Goal: Complete application form

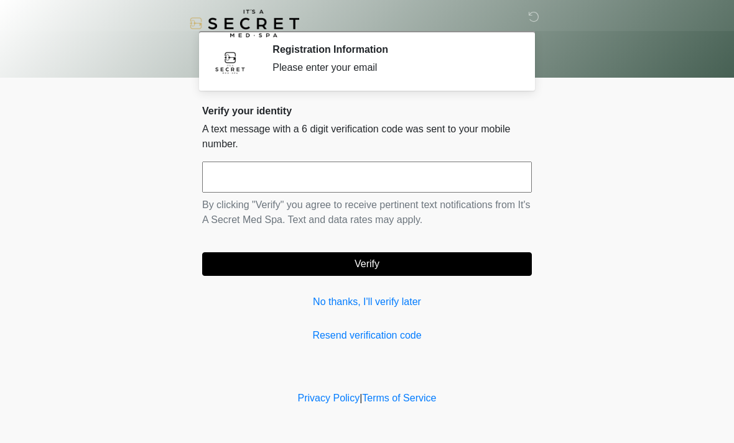
click at [322, 308] on link "No thanks, I'll verify later" at bounding box center [367, 302] width 330 height 15
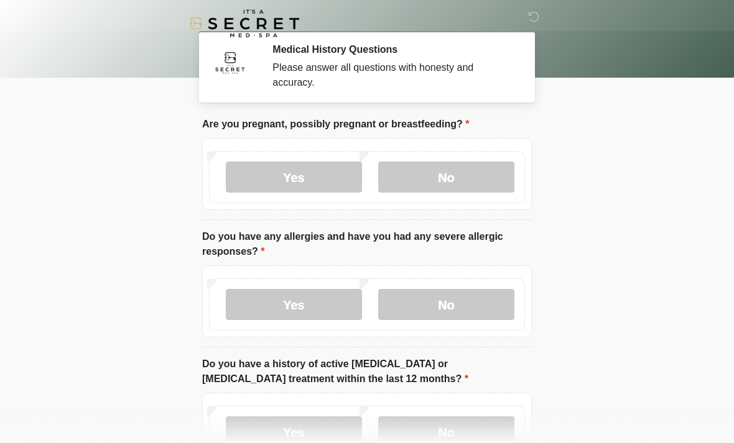
click at [486, 181] on label "No" at bounding box center [446, 177] width 136 height 31
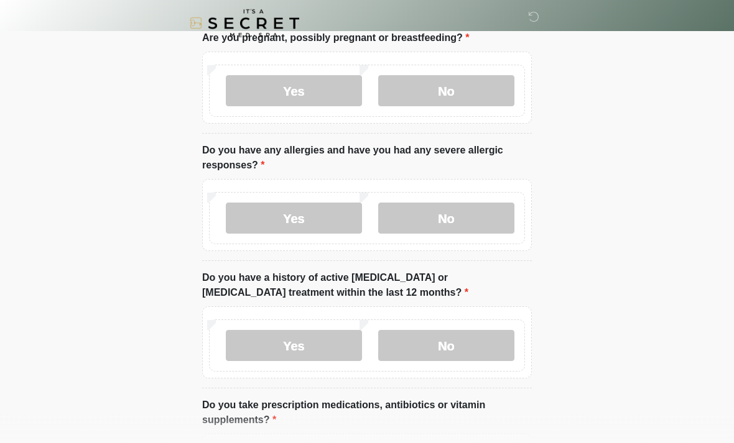
scroll to position [89, 0]
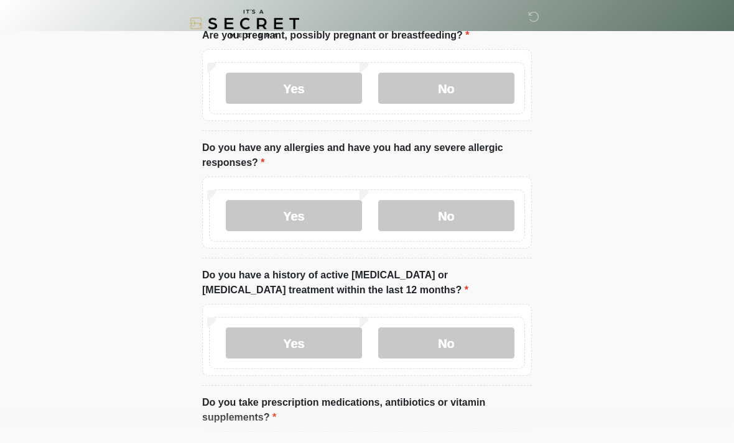
click at [498, 225] on label "No" at bounding box center [446, 215] width 136 height 31
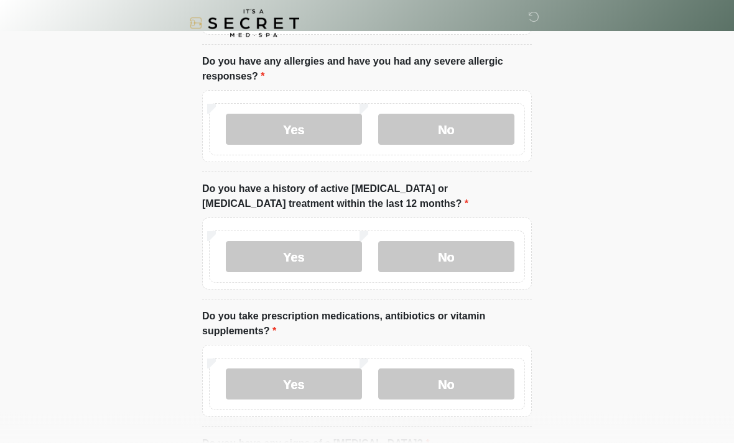
scroll to position [187, 0]
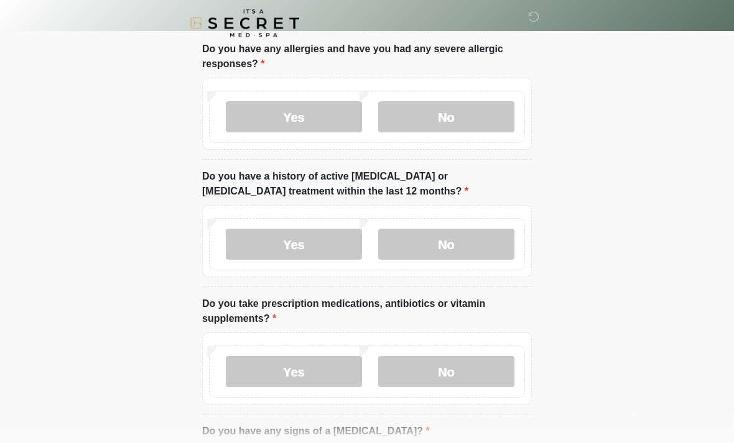
click at [504, 240] on label "No" at bounding box center [446, 245] width 136 height 31
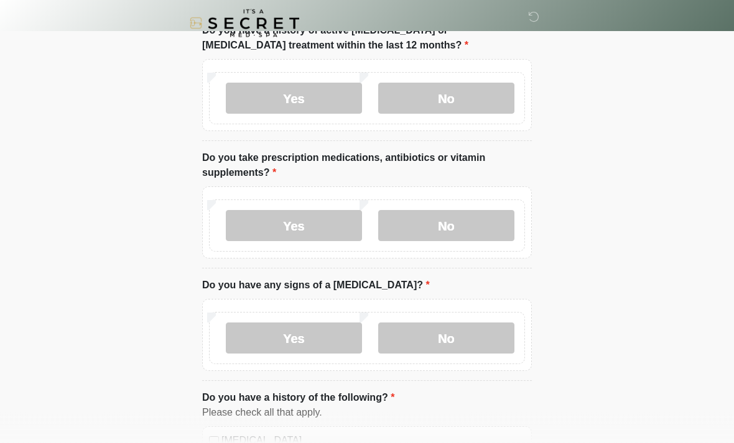
scroll to position [335, 0]
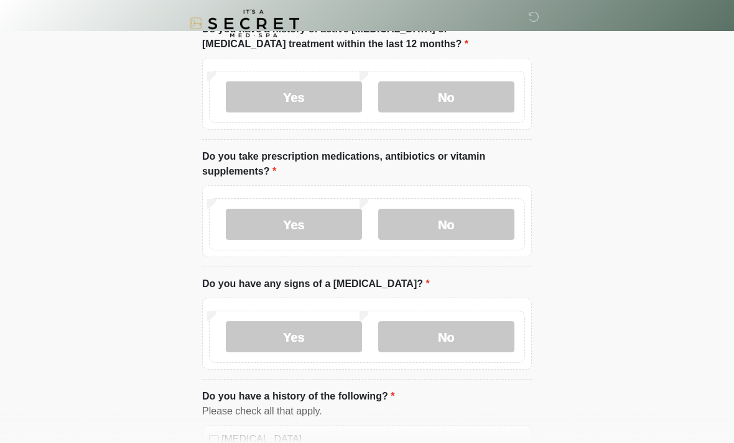
click at [506, 226] on label "No" at bounding box center [446, 224] width 136 height 31
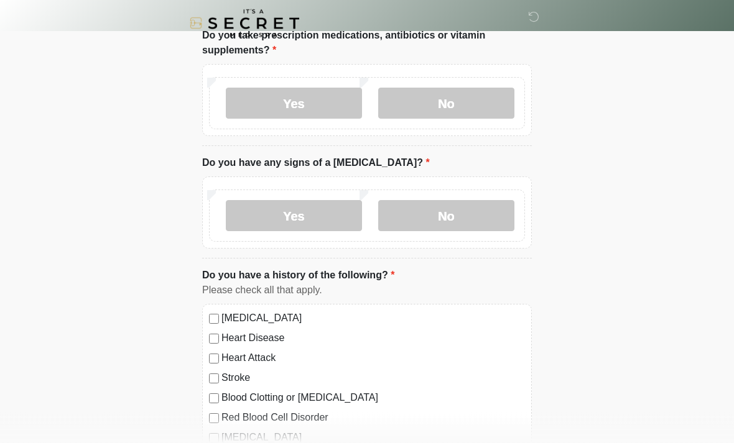
scroll to position [457, 0]
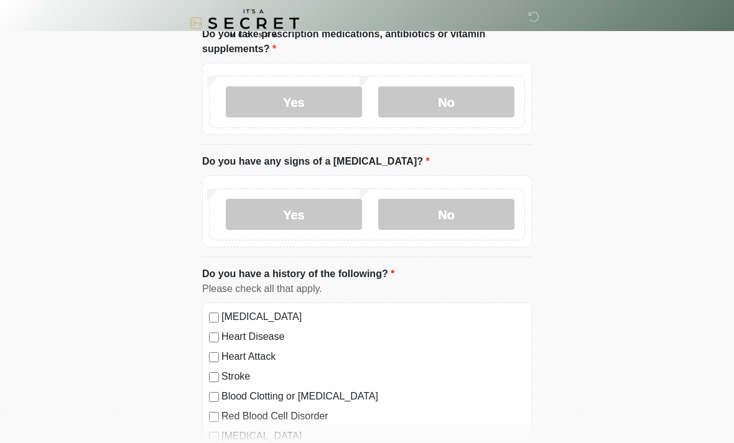
click at [507, 218] on label "No" at bounding box center [446, 215] width 136 height 31
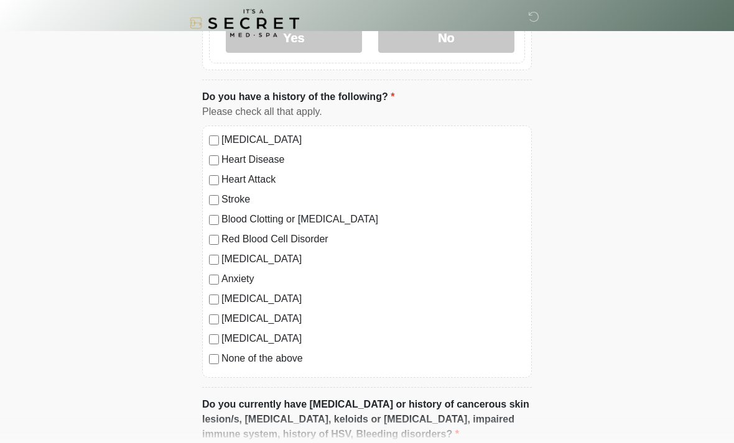
scroll to position [636, 0]
click at [284, 363] on label "None of the above" at bounding box center [373, 358] width 304 height 15
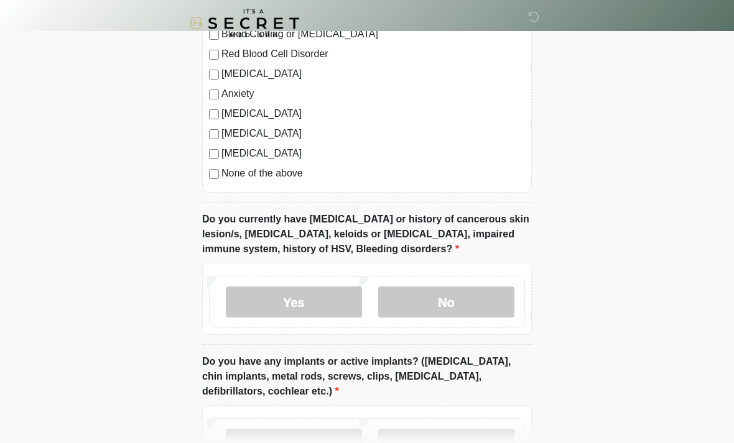
scroll to position [824, 0]
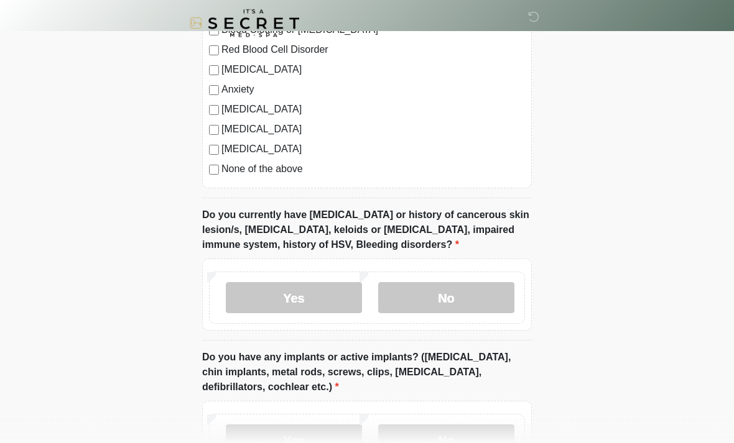
click at [504, 300] on label "No" at bounding box center [446, 298] width 136 height 31
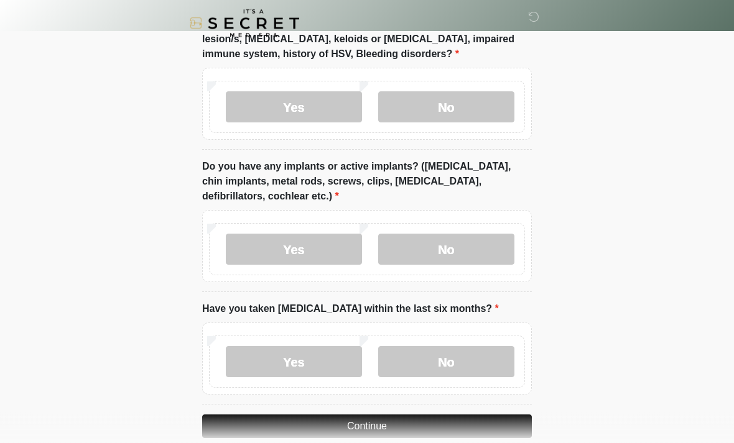
scroll to position [1036, 0]
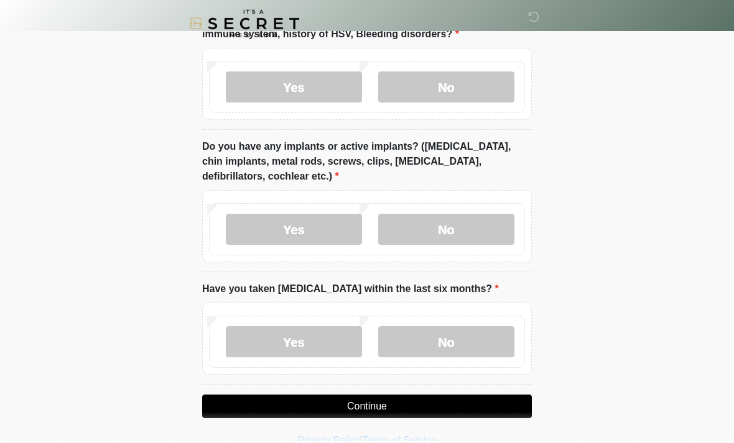
click at [503, 225] on label "No" at bounding box center [446, 229] width 136 height 31
click at [483, 346] on label "No" at bounding box center [446, 342] width 136 height 31
click at [499, 405] on button "Continue" at bounding box center [367, 407] width 330 height 24
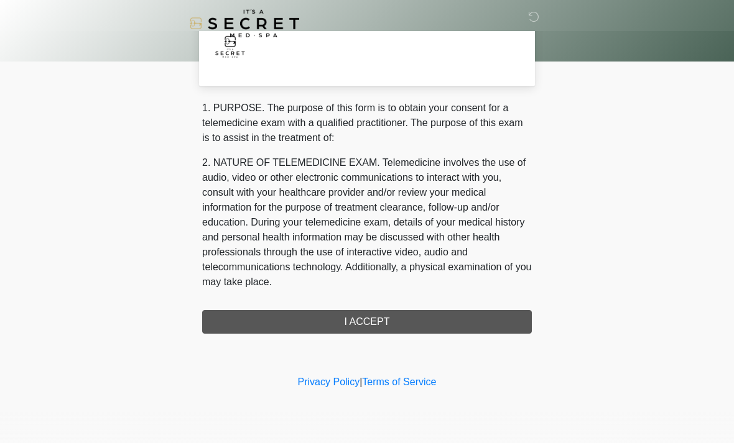
scroll to position [0, 0]
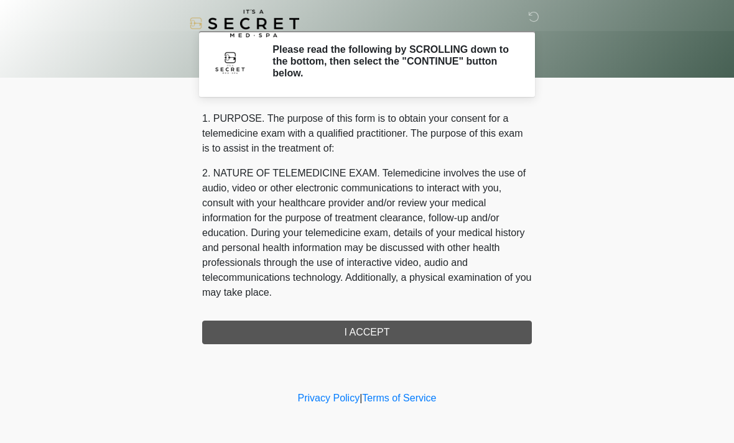
click at [470, 337] on div "1. PURPOSE. The purpose of this form is to obtain your consent for a telemedici…" at bounding box center [367, 227] width 330 height 233
click at [445, 332] on div "1. PURPOSE. The purpose of this form is to obtain your consent for a telemedici…" at bounding box center [367, 227] width 330 height 233
click at [404, 335] on div "1. PURPOSE. The purpose of this form is to obtain your consent for a telemedici…" at bounding box center [367, 227] width 330 height 233
click at [406, 330] on div "1. PURPOSE. The purpose of this form is to obtain your consent for a telemedici…" at bounding box center [367, 227] width 330 height 233
click at [437, 328] on div "1. PURPOSE. The purpose of this form is to obtain your consent for a telemedici…" at bounding box center [367, 227] width 330 height 233
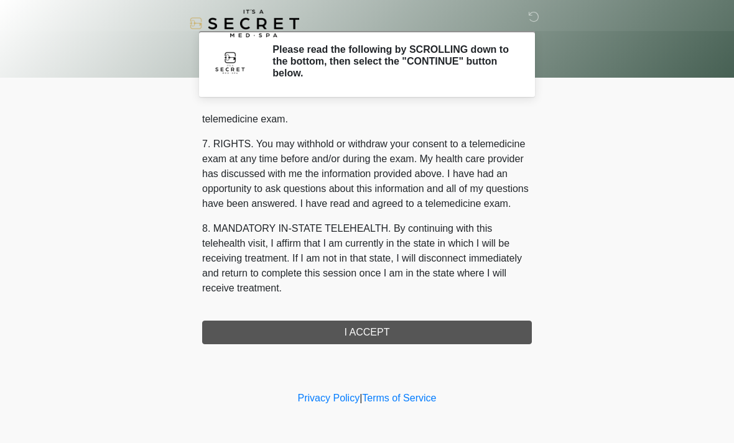
scroll to position [527, 0]
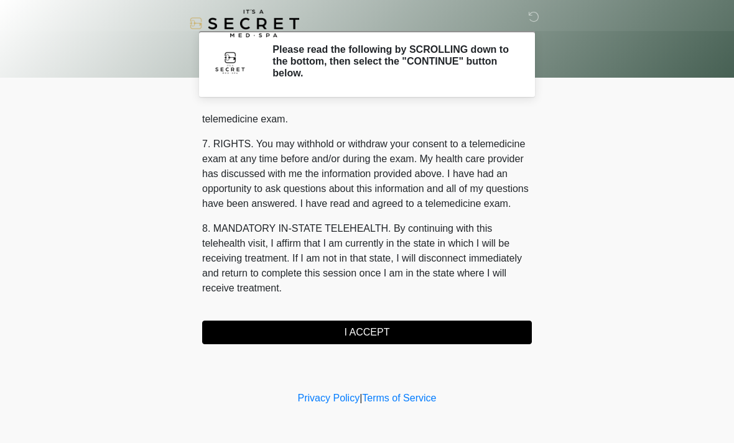
click at [416, 338] on button "I ACCEPT" at bounding box center [367, 333] width 330 height 24
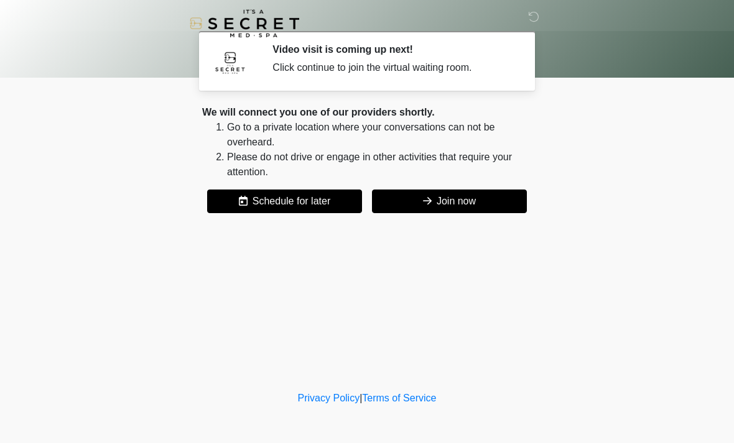
click at [503, 208] on button "Join now" at bounding box center [449, 202] width 155 height 24
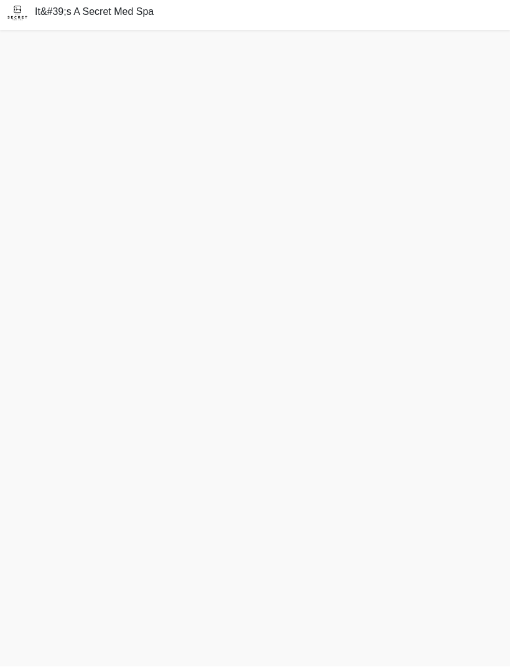
scroll to position [22, 0]
